Goal: Task Accomplishment & Management: Complete application form

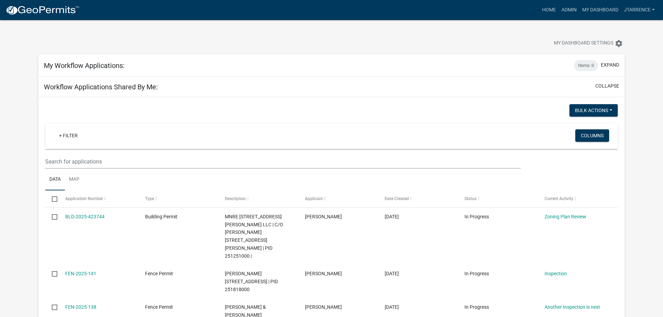
select select "3: 100"
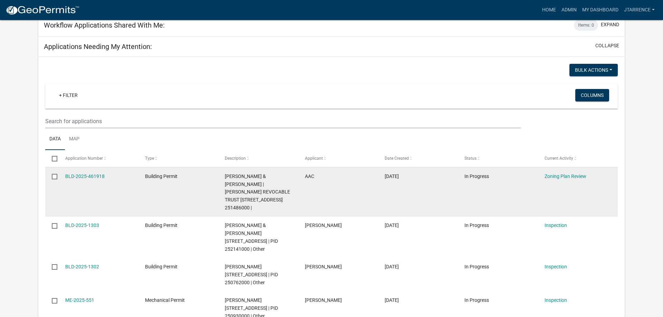
scroll to position [352, 0]
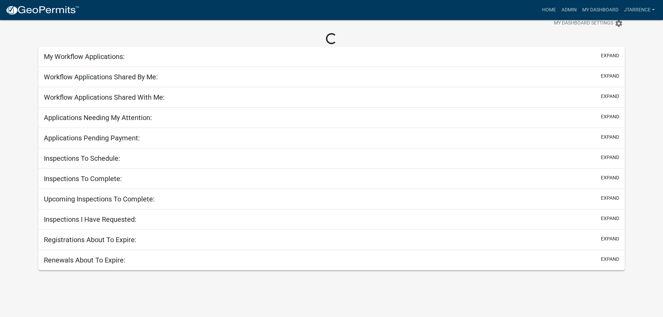
scroll to position [20, 0]
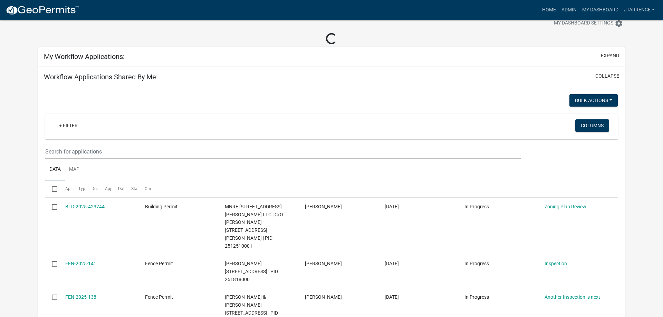
select select "3: 100"
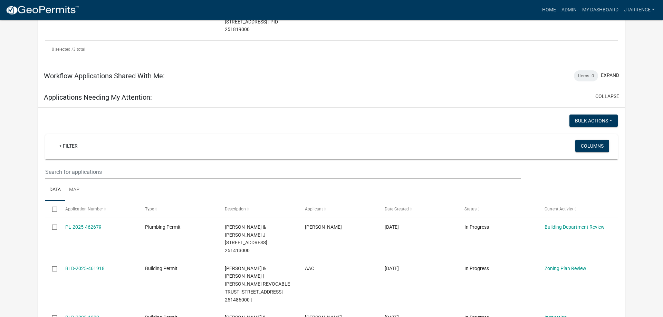
scroll to position [407, 0]
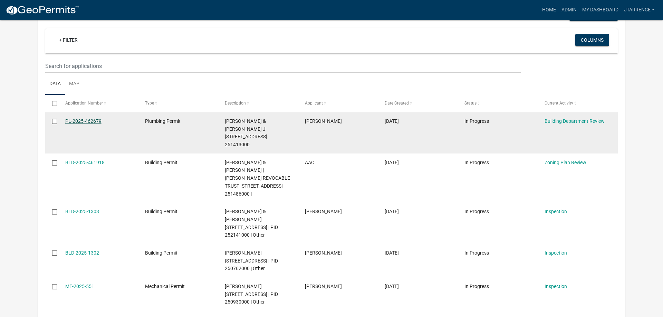
click at [83, 118] on link "PL-2025-462679" at bounding box center [83, 121] width 36 height 6
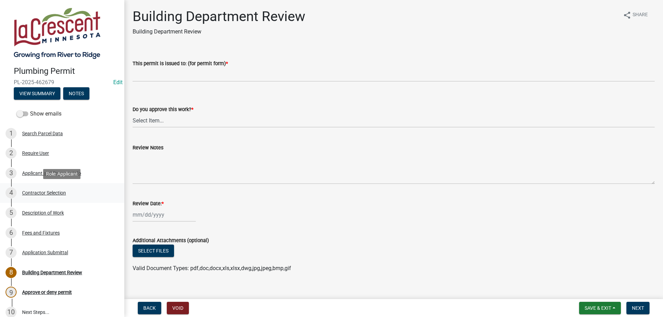
click at [65, 194] on div "Contractor Selection" at bounding box center [44, 193] width 44 height 5
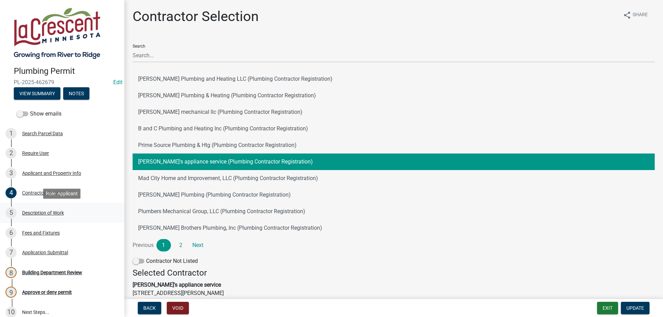
click at [58, 213] on div "Description of Work" at bounding box center [43, 213] width 42 height 5
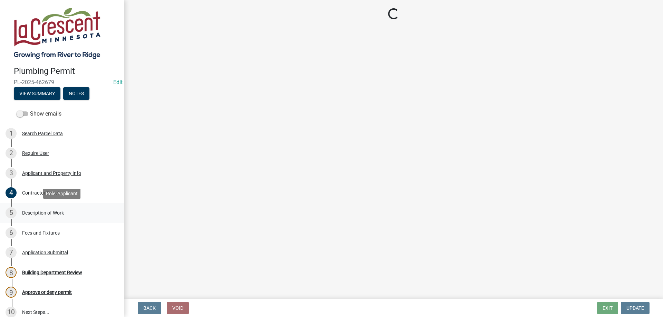
select select "59bf33d4-9d5c-4e7c-8b9a-7c1b13f00426"
select select "28f4028a-693d-415b-8130-38cfe69d94b3"
select select "4af7cc83-1d25-4c0b-a329-4ae30bd591bb"
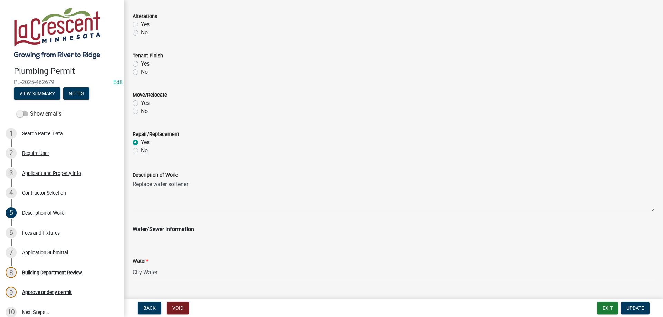
scroll to position [278, 0]
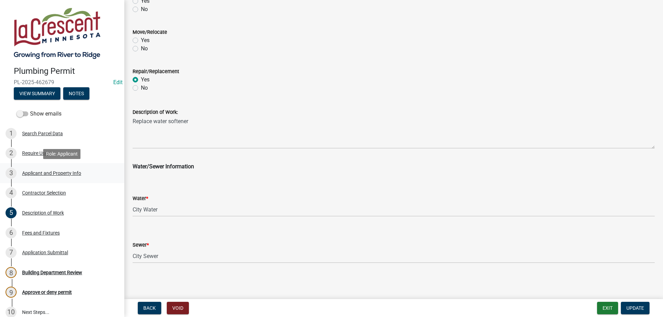
click at [42, 176] on div "Applicant and Property Info" at bounding box center [51, 173] width 59 height 5
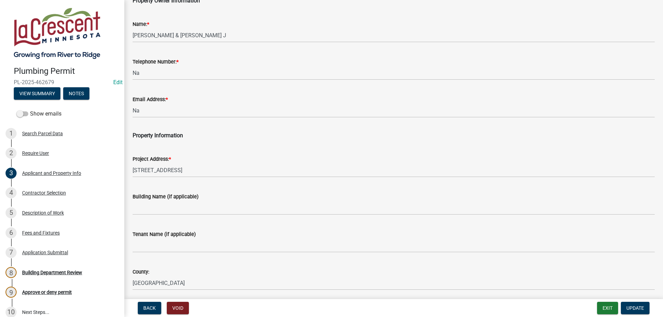
scroll to position [79, 0]
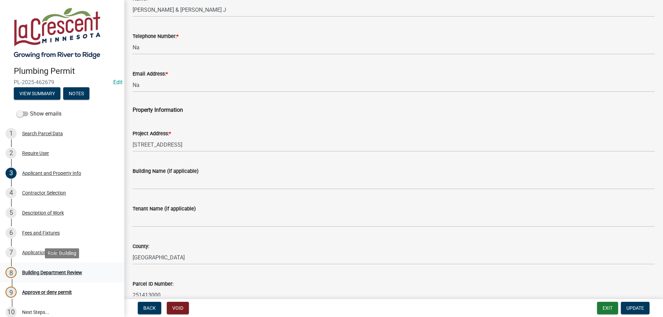
click at [61, 273] on div "Building Department Review" at bounding box center [52, 272] width 60 height 5
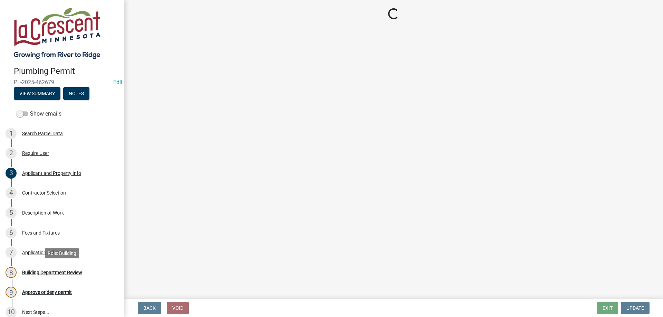
scroll to position [0, 0]
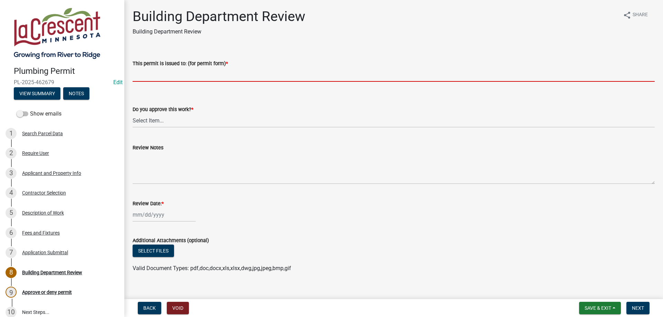
click at [160, 78] on input "This permit is issued to: (for permit form) *" at bounding box center [394, 75] width 522 height 14
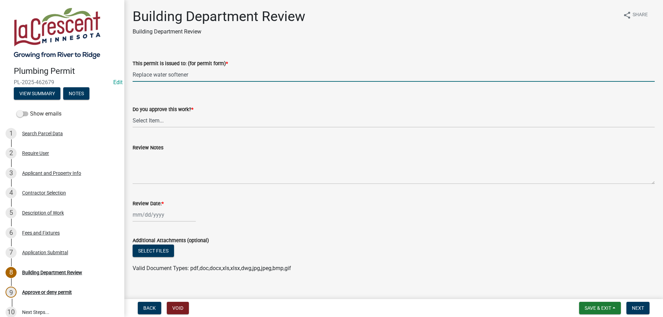
type input "Replace water softener"
click at [133, 114] on select "Select Item... Yes No" at bounding box center [394, 121] width 522 height 14
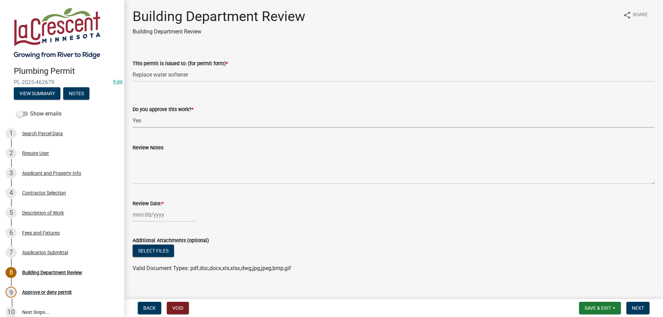
click option "Yes" at bounding box center [0, 0] width 0 height 0
select select "9c2ff93d-aa12-4325-a399-8f157d8c1742"
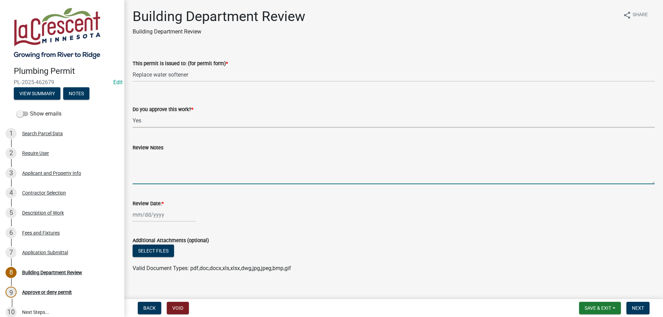
click at [154, 157] on textarea "Review Notes" at bounding box center [394, 168] width 522 height 32
type textarea "Call for inspection"
click at [133, 214] on input "Review Date: *" at bounding box center [164, 215] width 63 height 14
select select "8"
select select "2025"
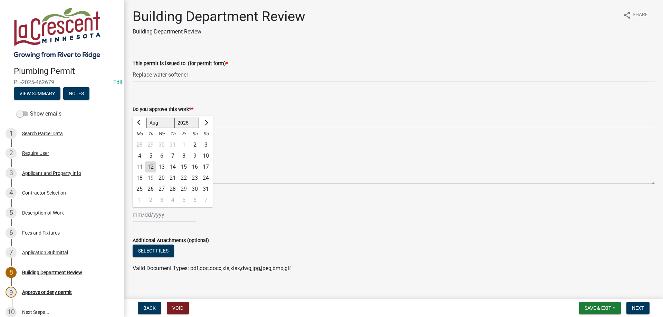
click at [153, 169] on div "12" at bounding box center [150, 167] width 11 height 11
type input "[DATE]"
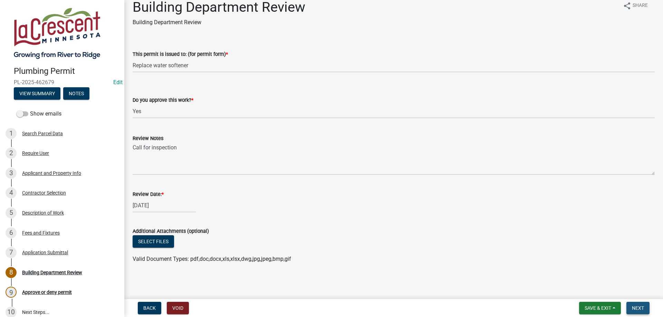
click at [639, 308] on span "Next" at bounding box center [638, 309] width 12 height 6
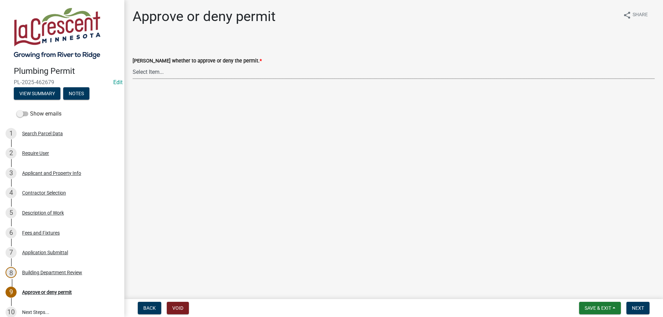
click at [133, 65] on select "Select Item... Approve Deny" at bounding box center [394, 72] width 522 height 14
click option "Approve" at bounding box center [0, 0] width 0 height 0
select select "2e674bca-1355-4364-b030-a37ceb2ac895"
click at [640, 307] on span "Next" at bounding box center [638, 309] width 12 height 6
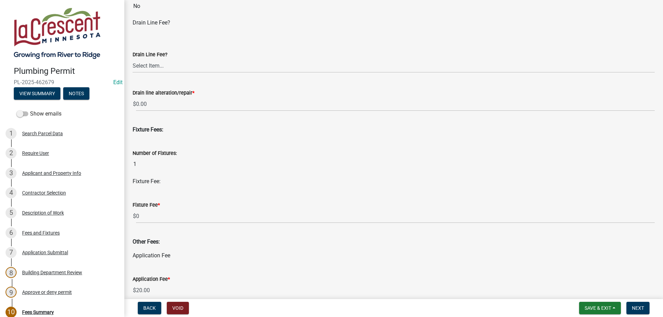
scroll to position [236, 0]
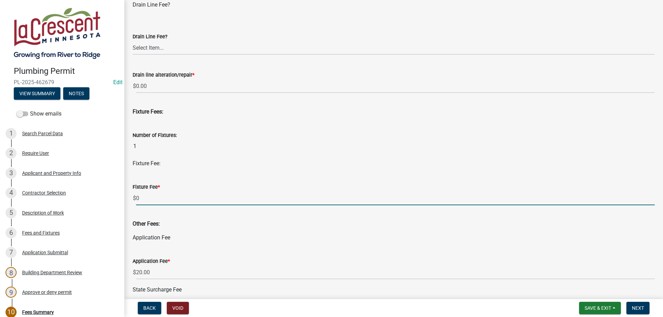
click at [180, 195] on input "0" at bounding box center [395, 198] width 519 height 14
type input "5"
click at [280, 162] on div "Fixture Fee:" at bounding box center [394, 164] width 522 height 8
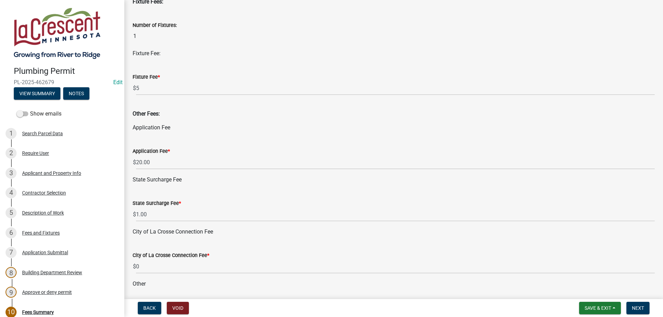
scroll to position [354, 0]
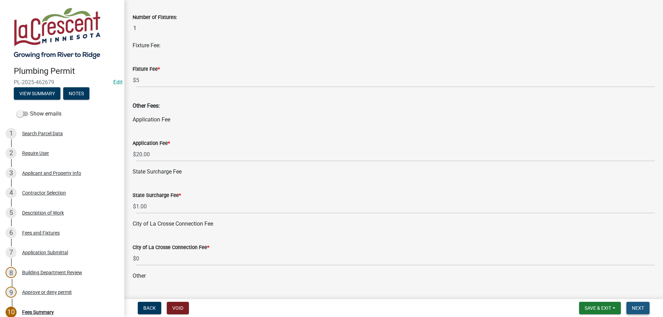
click at [640, 306] on span "Next" at bounding box center [638, 309] width 12 height 6
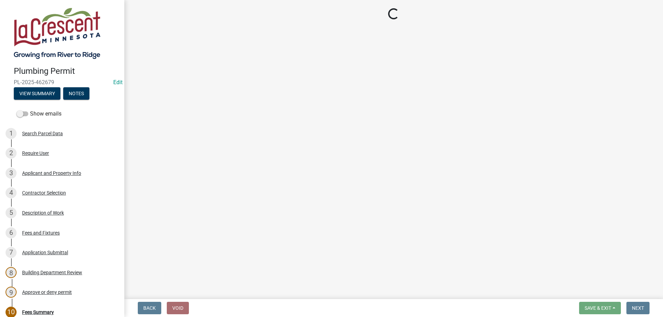
select select "3: 3"
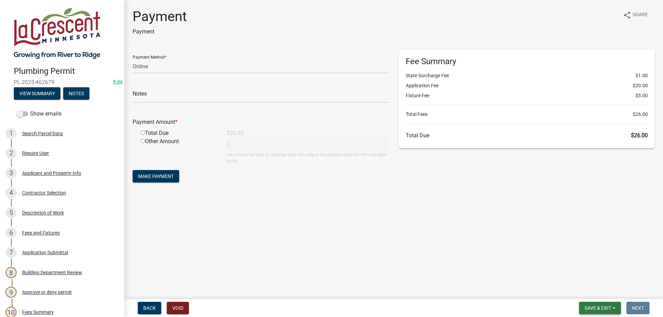
click at [605, 310] on span "Save & Exit" at bounding box center [598, 309] width 27 height 6
click at [592, 295] on button "Save & Exit" at bounding box center [593, 290] width 55 height 17
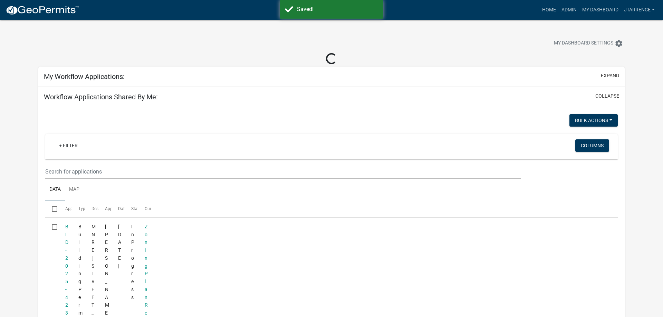
select select "3: 100"
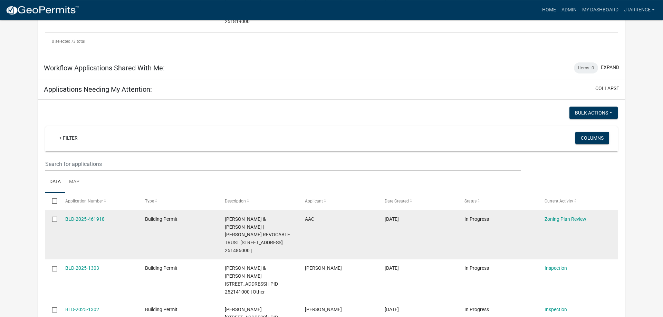
scroll to position [317, 0]
